Goal: Task Accomplishment & Management: Use online tool/utility

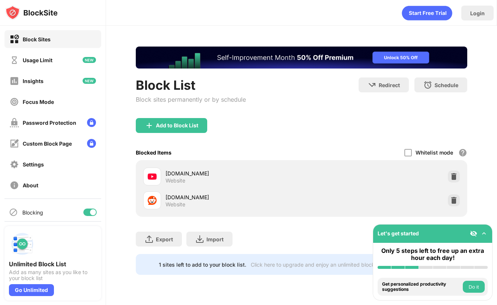
click at [87, 212] on div at bounding box center [89, 211] width 13 height 7
